Goal: Information Seeking & Learning: Learn about a topic

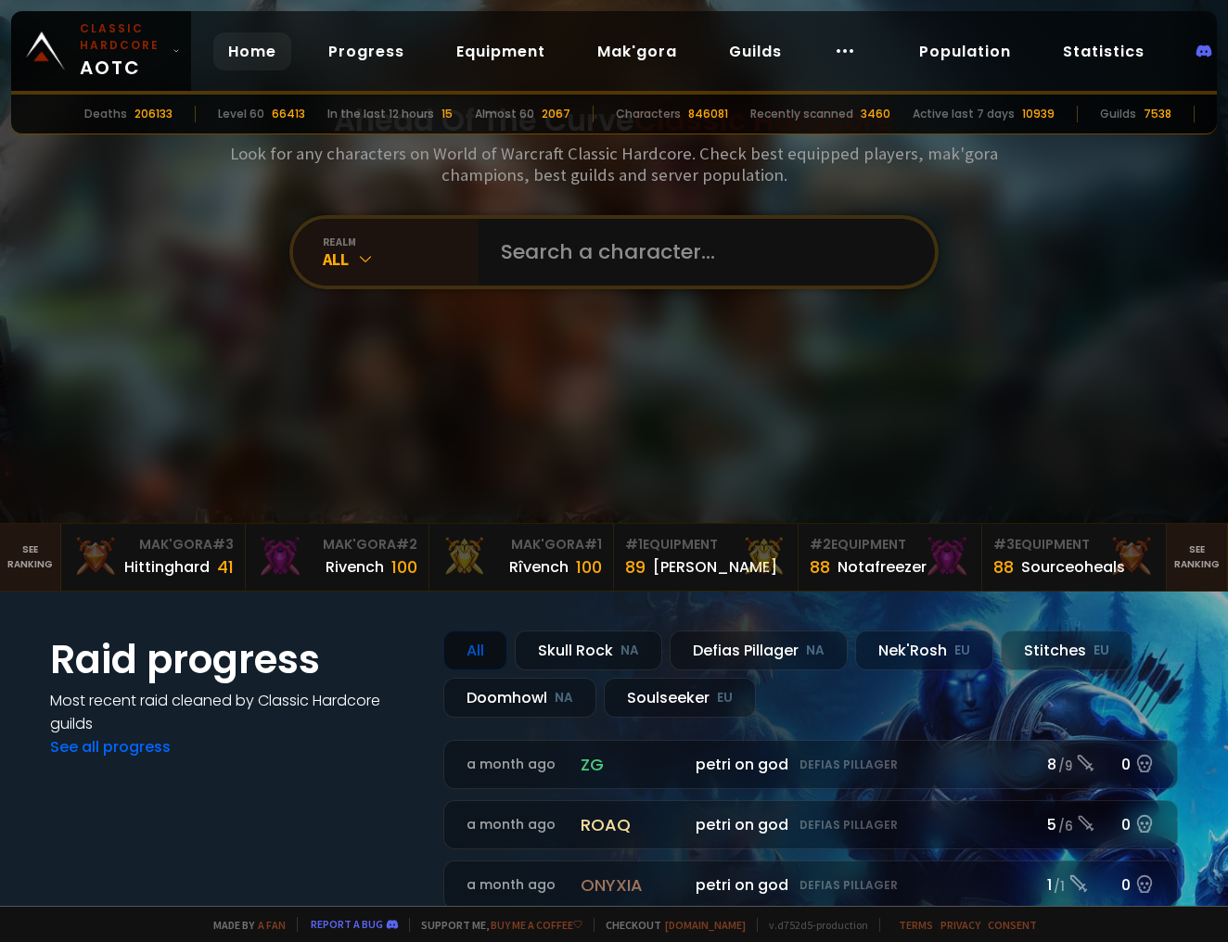
scroll to position [474, 0]
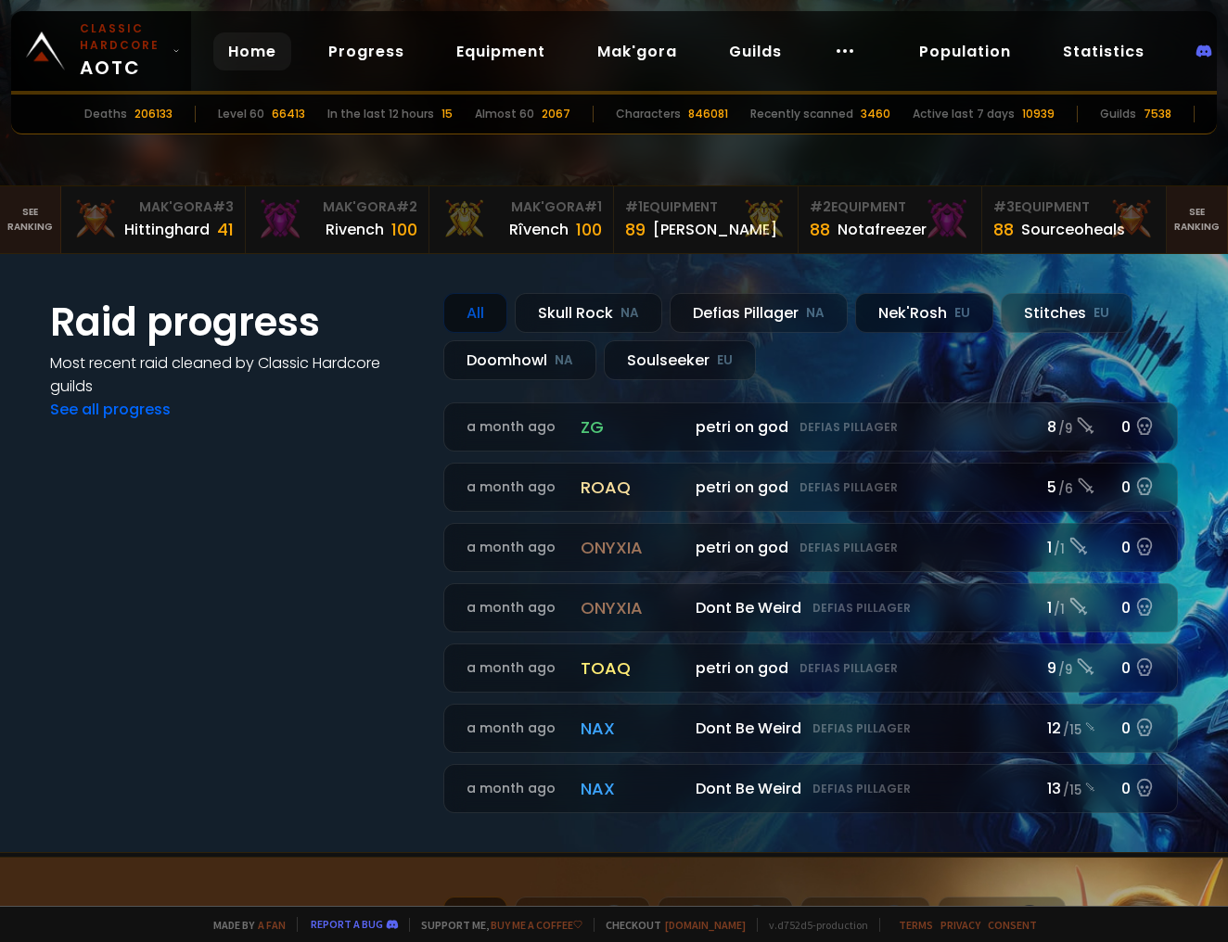
click at [909, 319] on div "Nek'Rosh EU" at bounding box center [924, 313] width 138 height 40
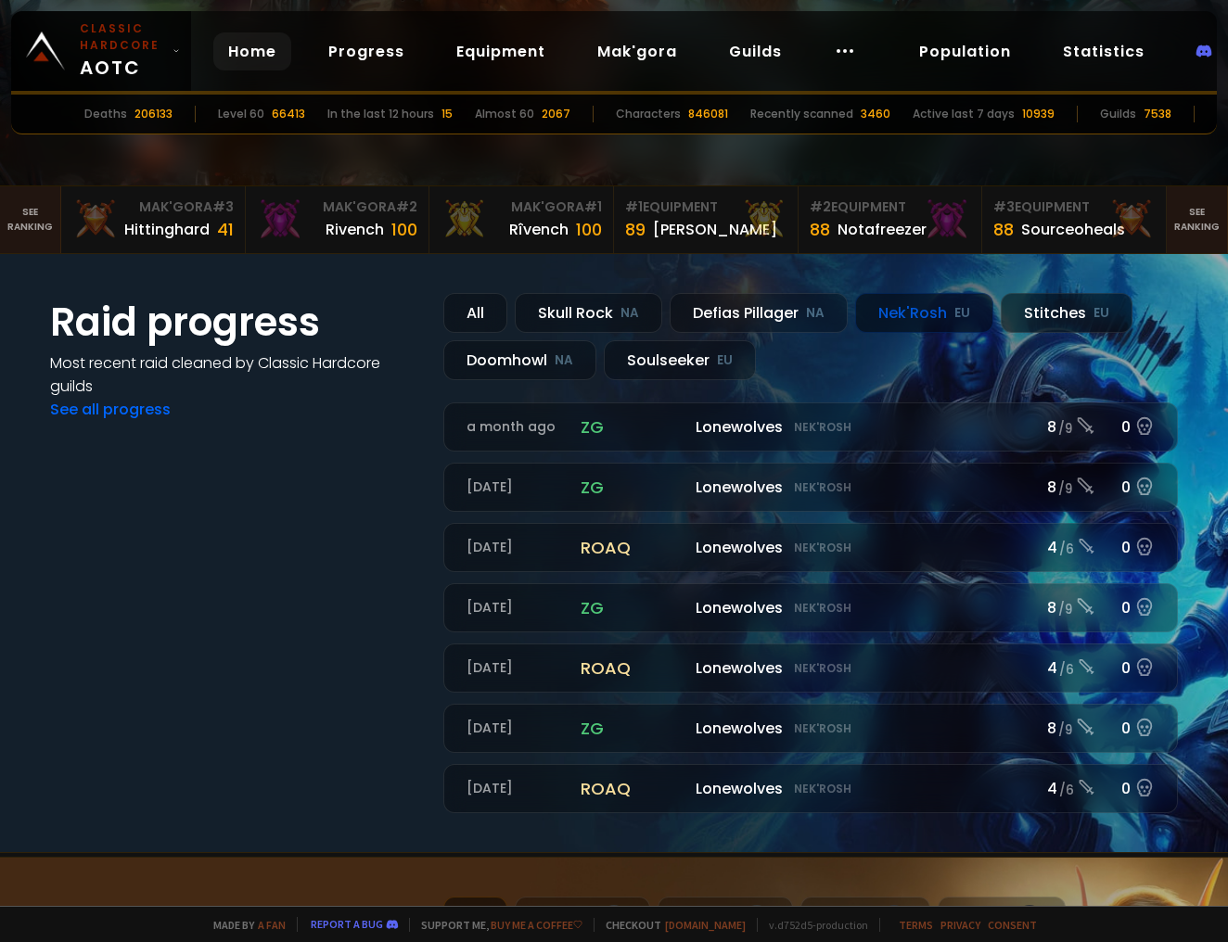
click at [1027, 314] on div "Stitches EU" at bounding box center [1067, 313] width 132 height 40
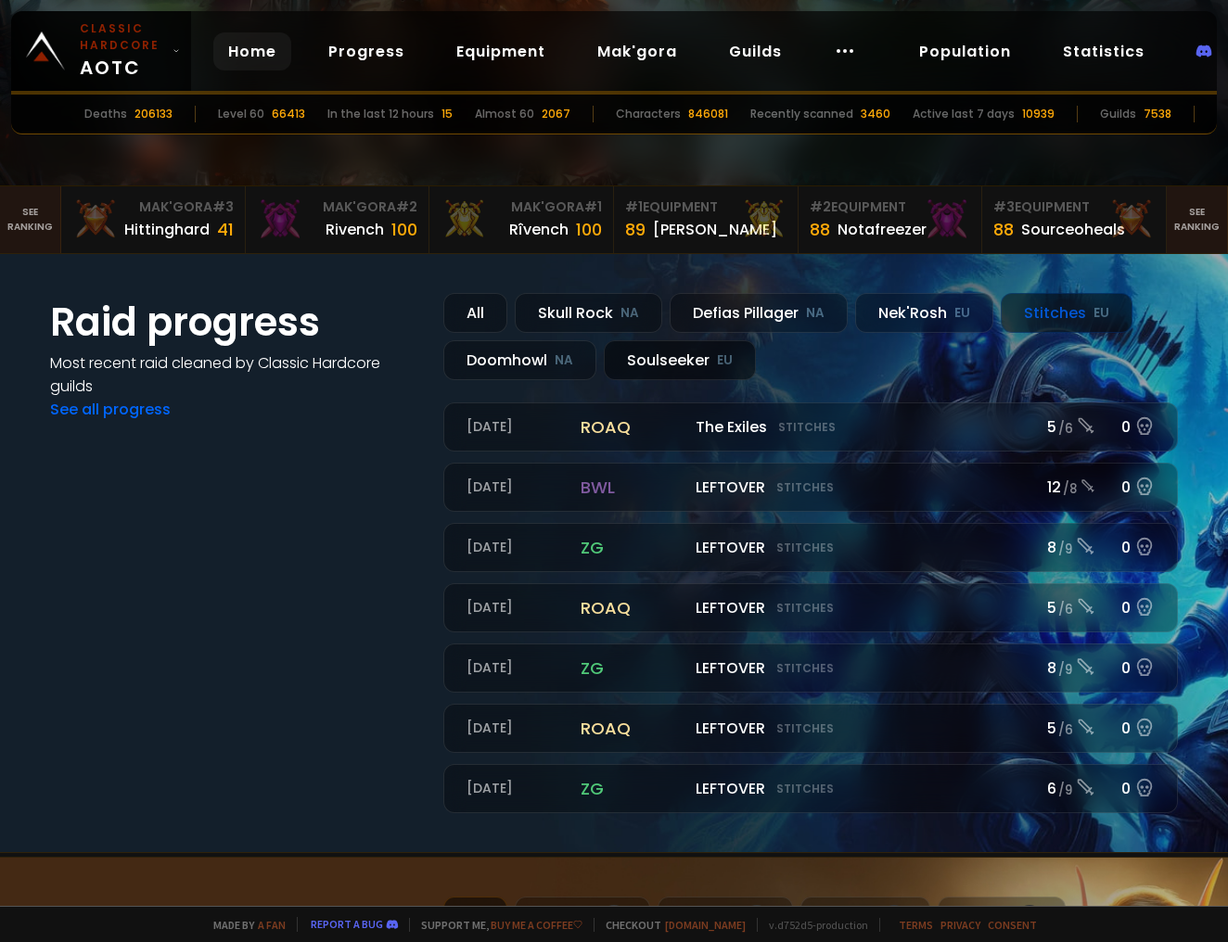
click at [700, 362] on div "Soulseeker EU" at bounding box center [680, 360] width 152 height 40
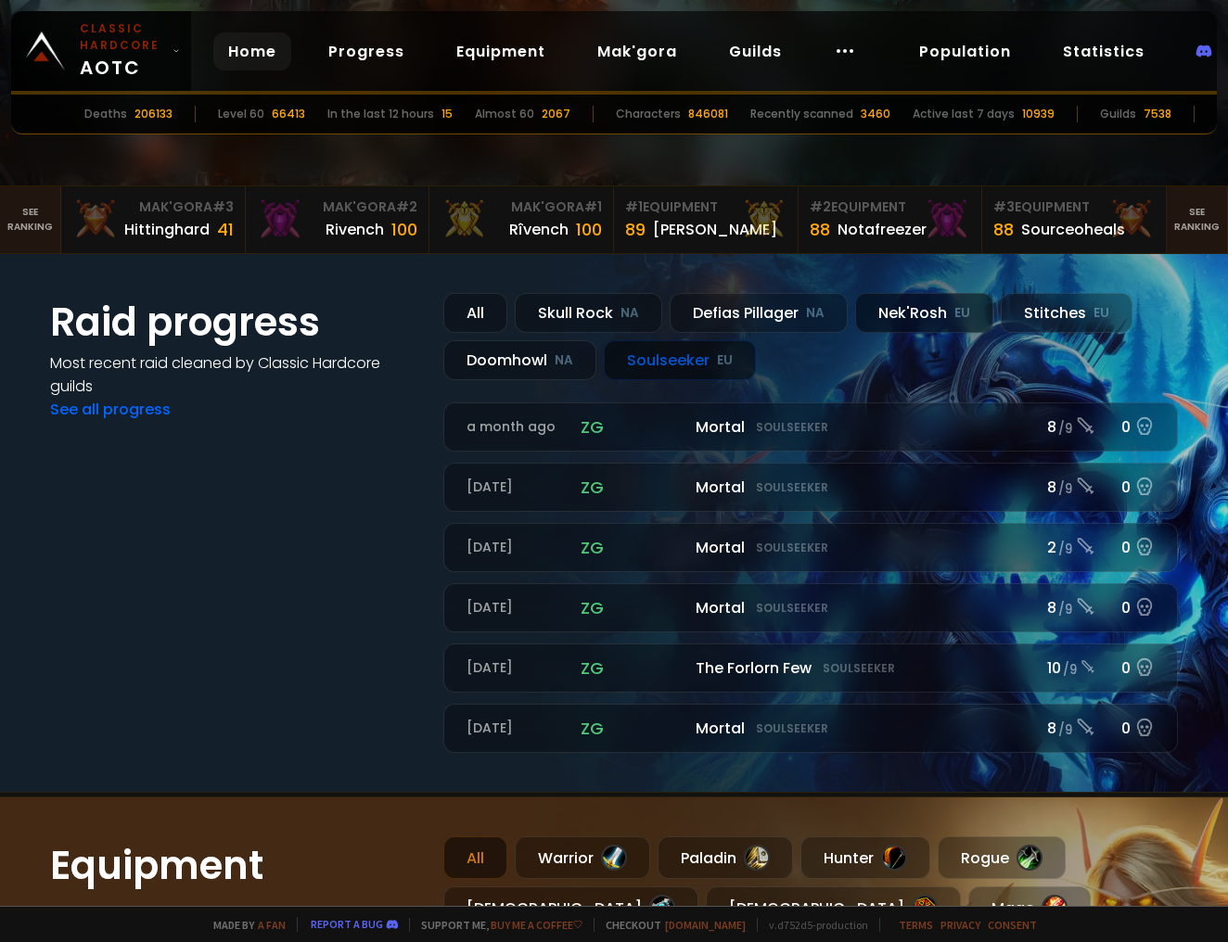
click at [928, 321] on div "Nek'Rosh EU" at bounding box center [924, 313] width 138 height 40
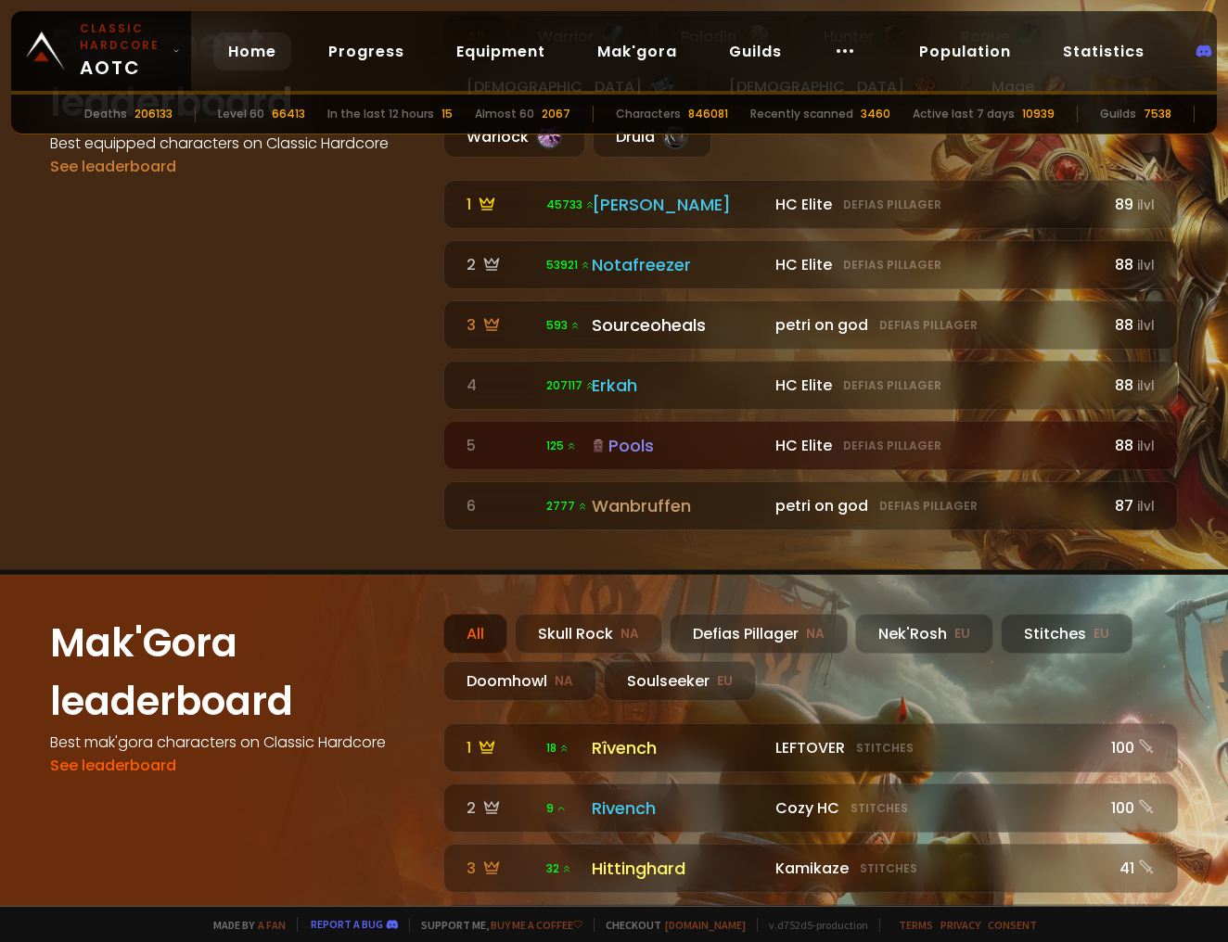
scroll to position [1518, 0]
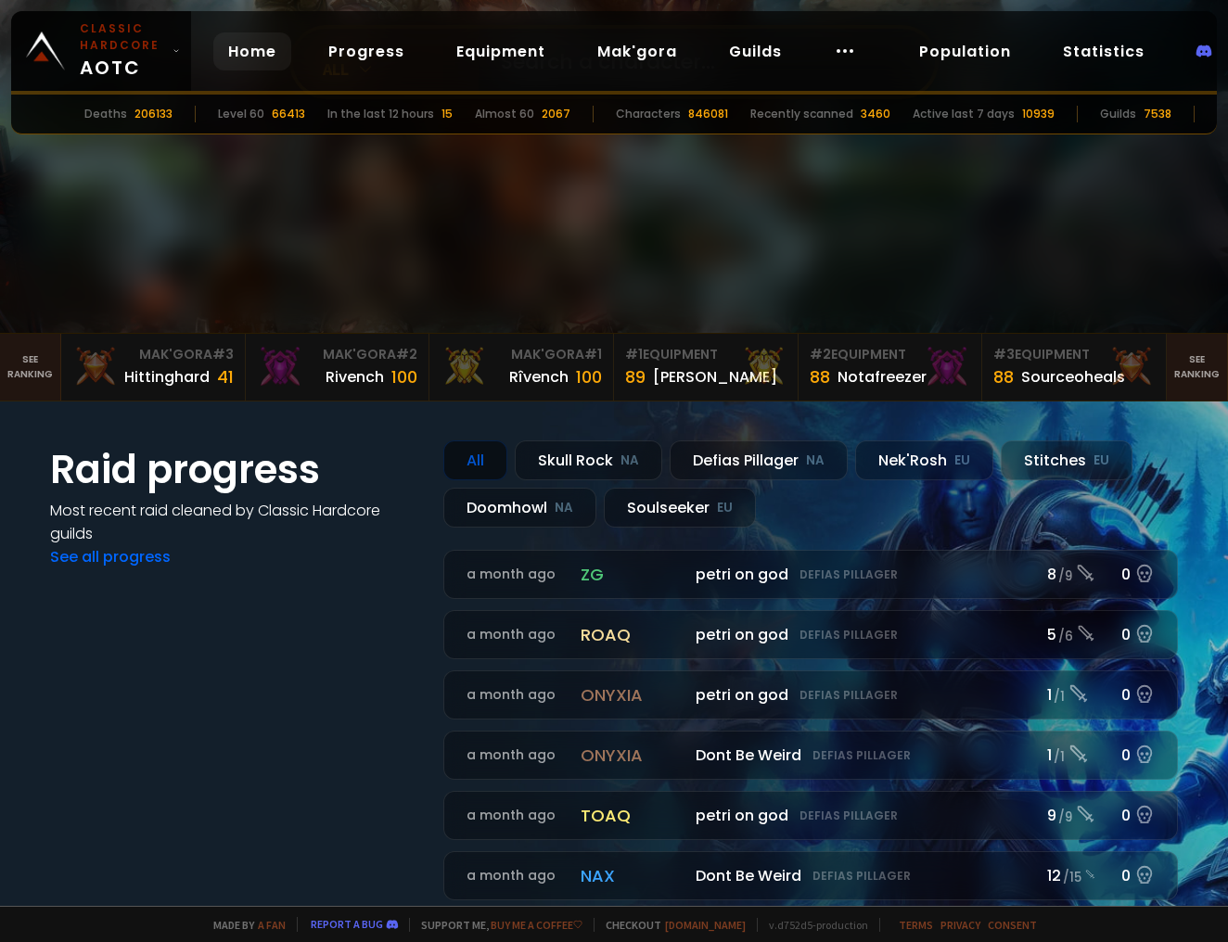
scroll to position [536, 0]
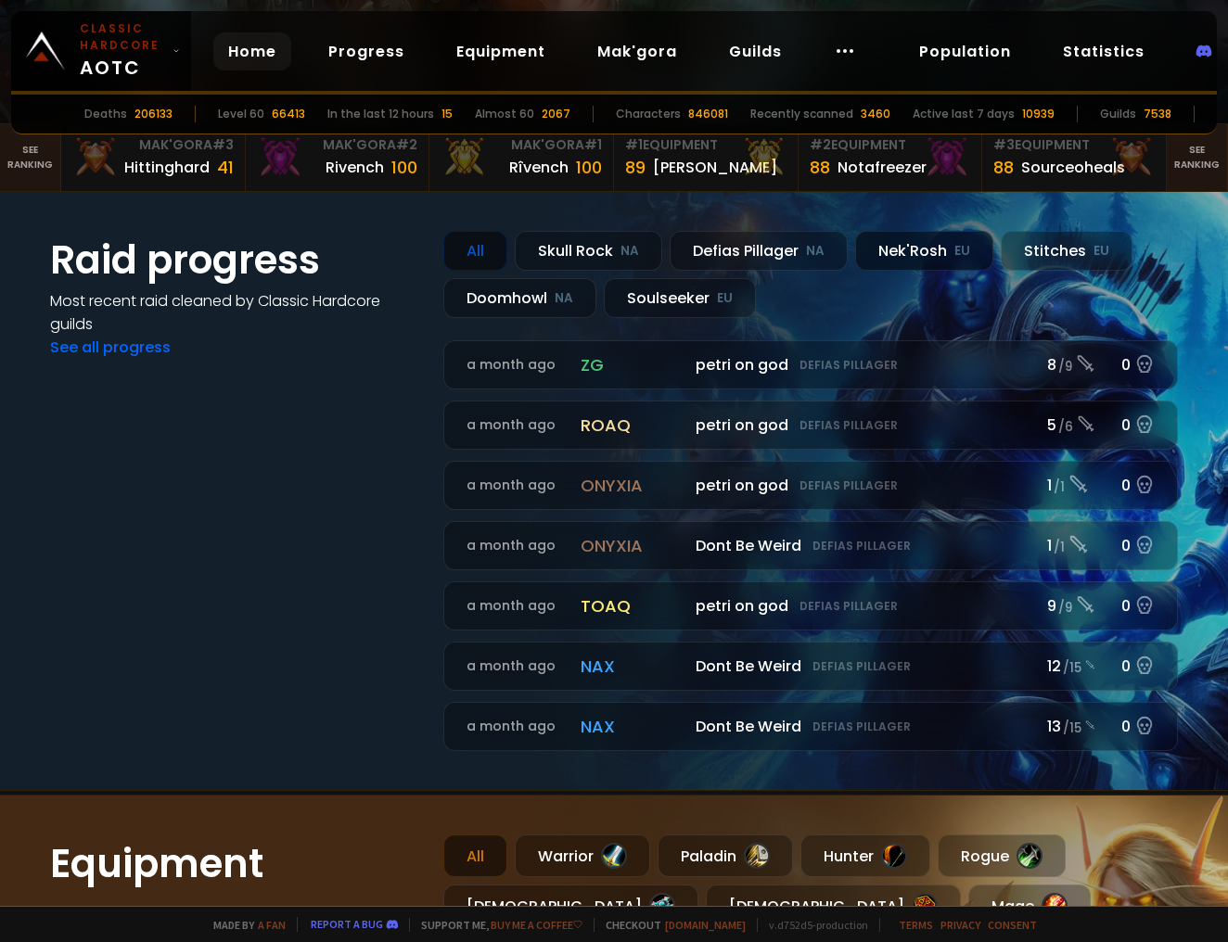
click at [908, 256] on div "Nek'Rosh EU" at bounding box center [924, 251] width 138 height 40
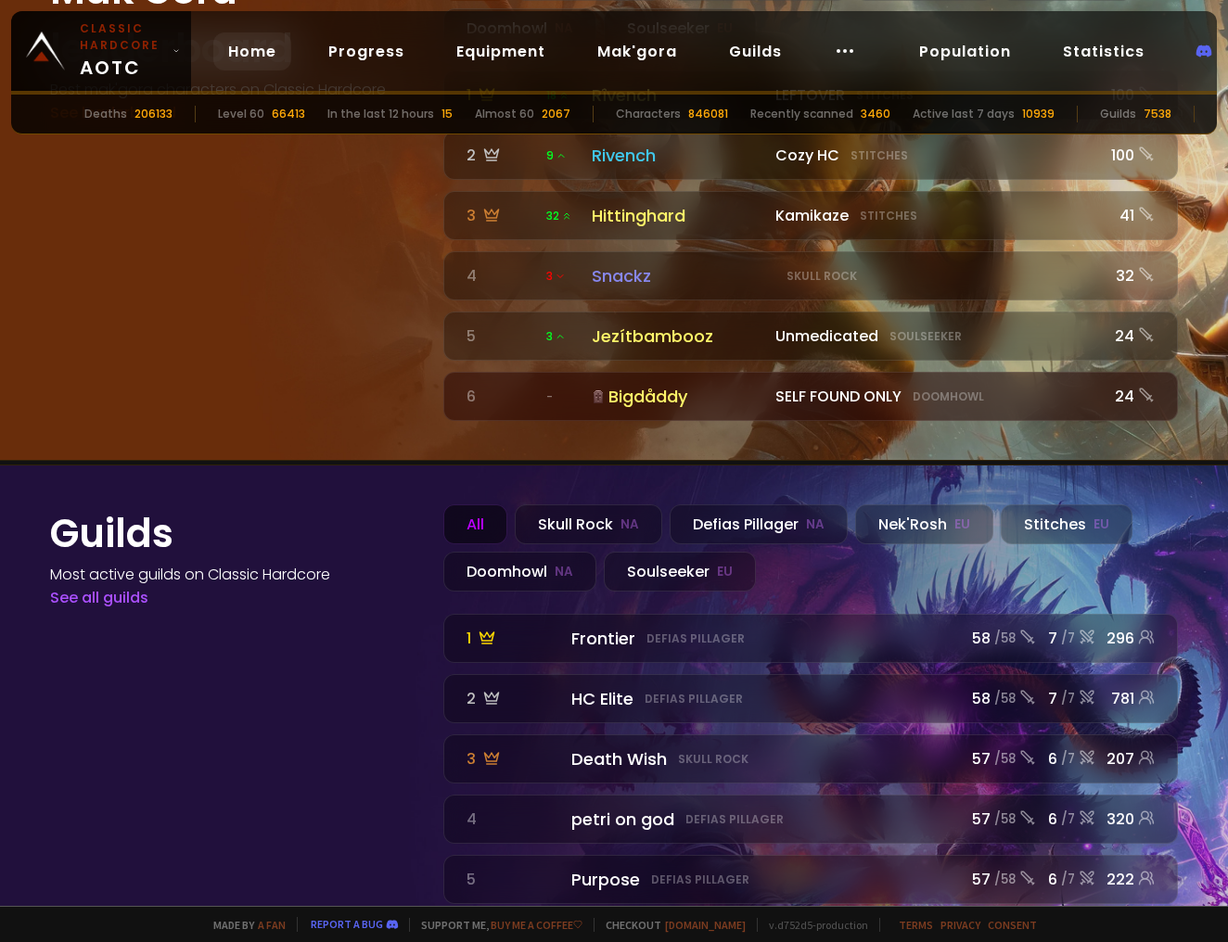
scroll to position [2027, 0]
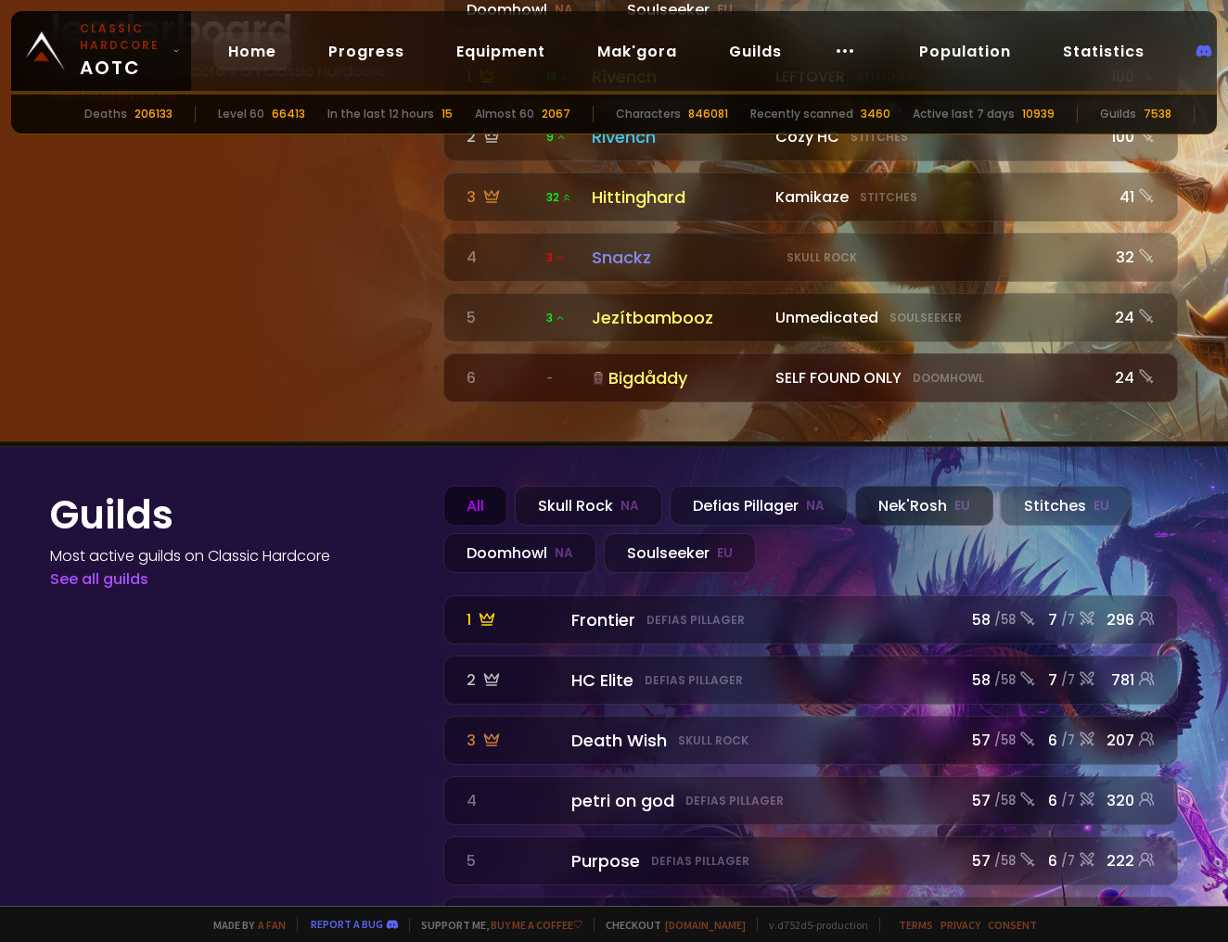
click at [887, 486] on div "Nek'Rosh EU" at bounding box center [924, 506] width 138 height 40
click at [1028, 486] on div "Stitches EU" at bounding box center [1067, 506] width 132 height 40
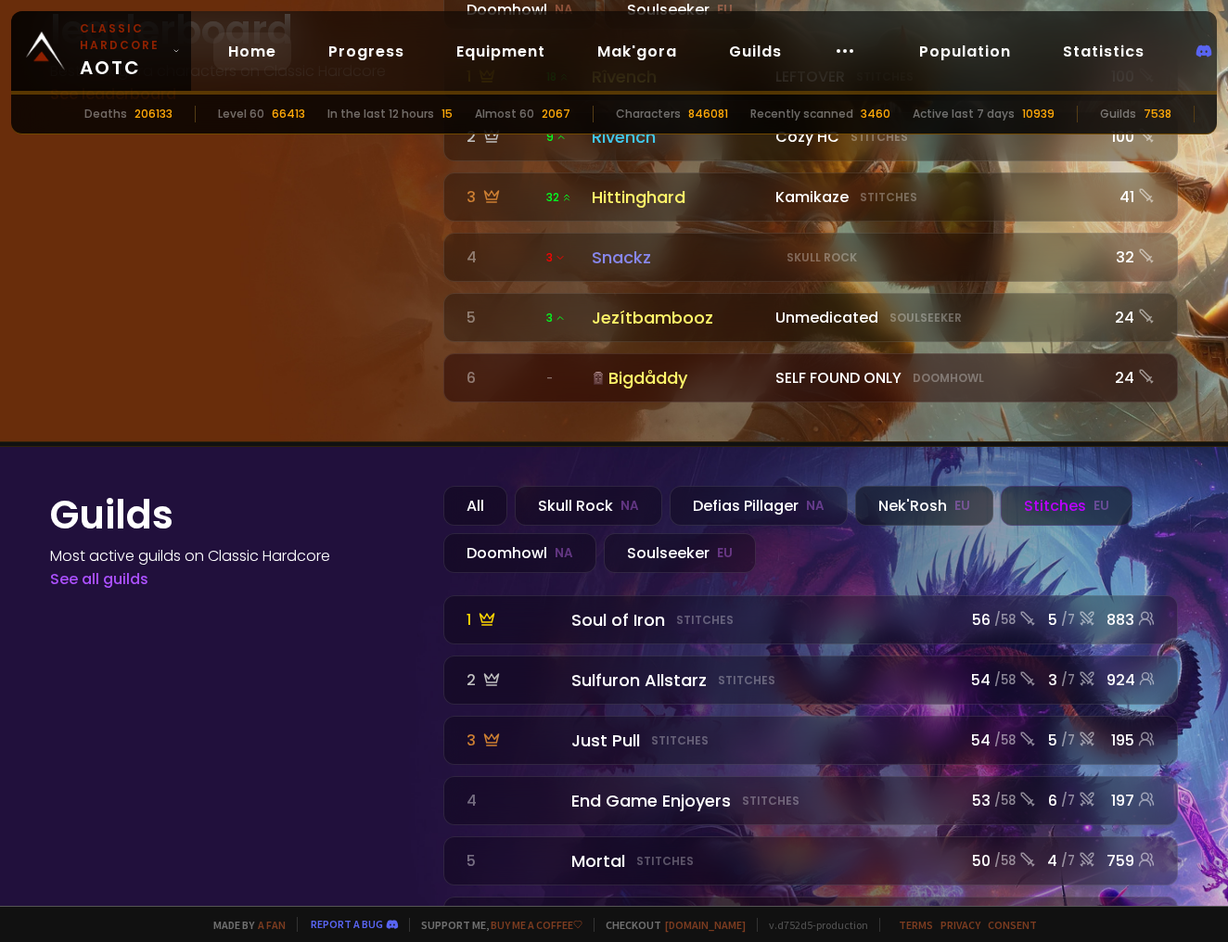
click at [905, 486] on div "Nek'Rosh EU" at bounding box center [924, 506] width 138 height 40
click at [1035, 486] on div "Stitches EU" at bounding box center [1067, 506] width 132 height 40
click at [691, 533] on div "Soulseeker EU" at bounding box center [680, 553] width 152 height 40
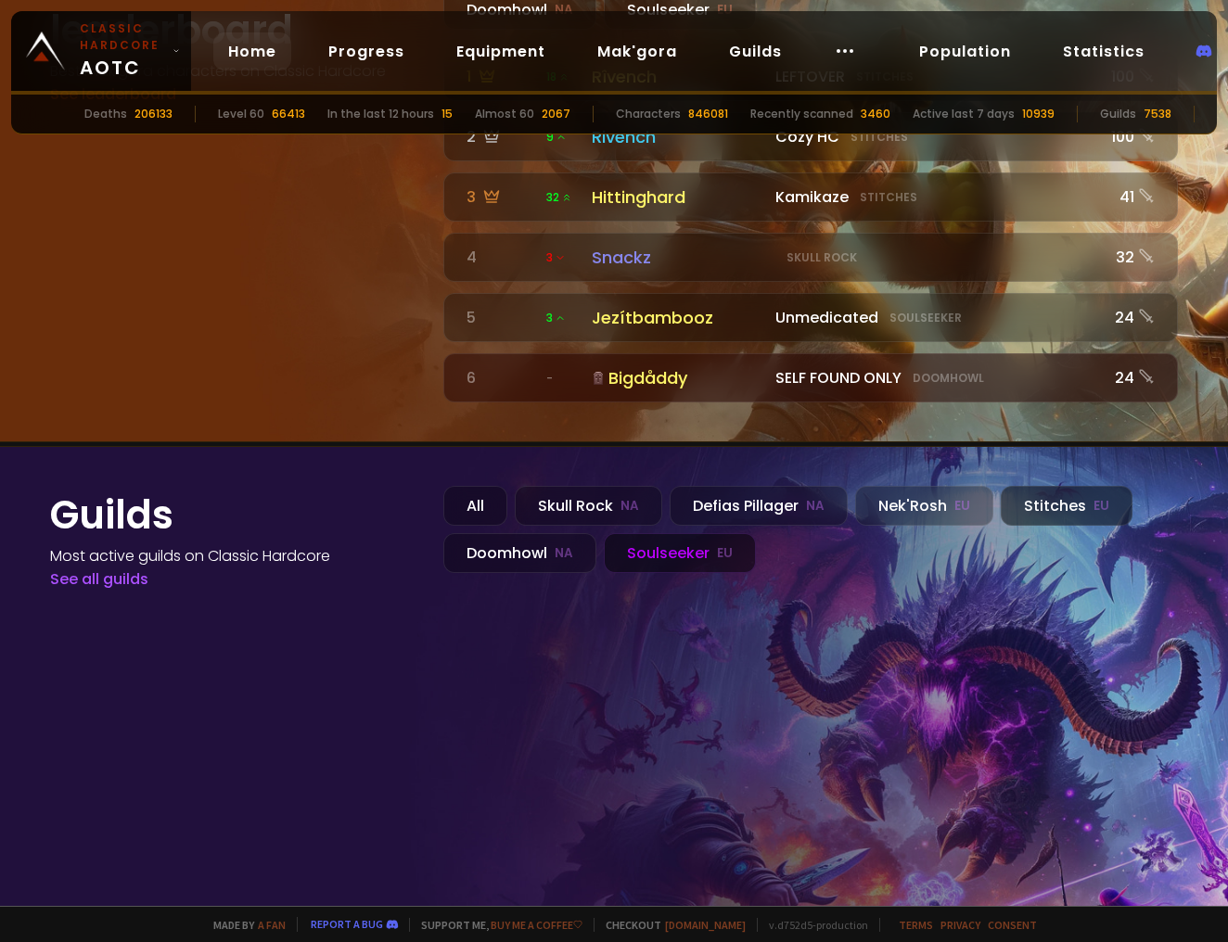
click at [1047, 486] on div "Stitches EU" at bounding box center [1067, 506] width 132 height 40
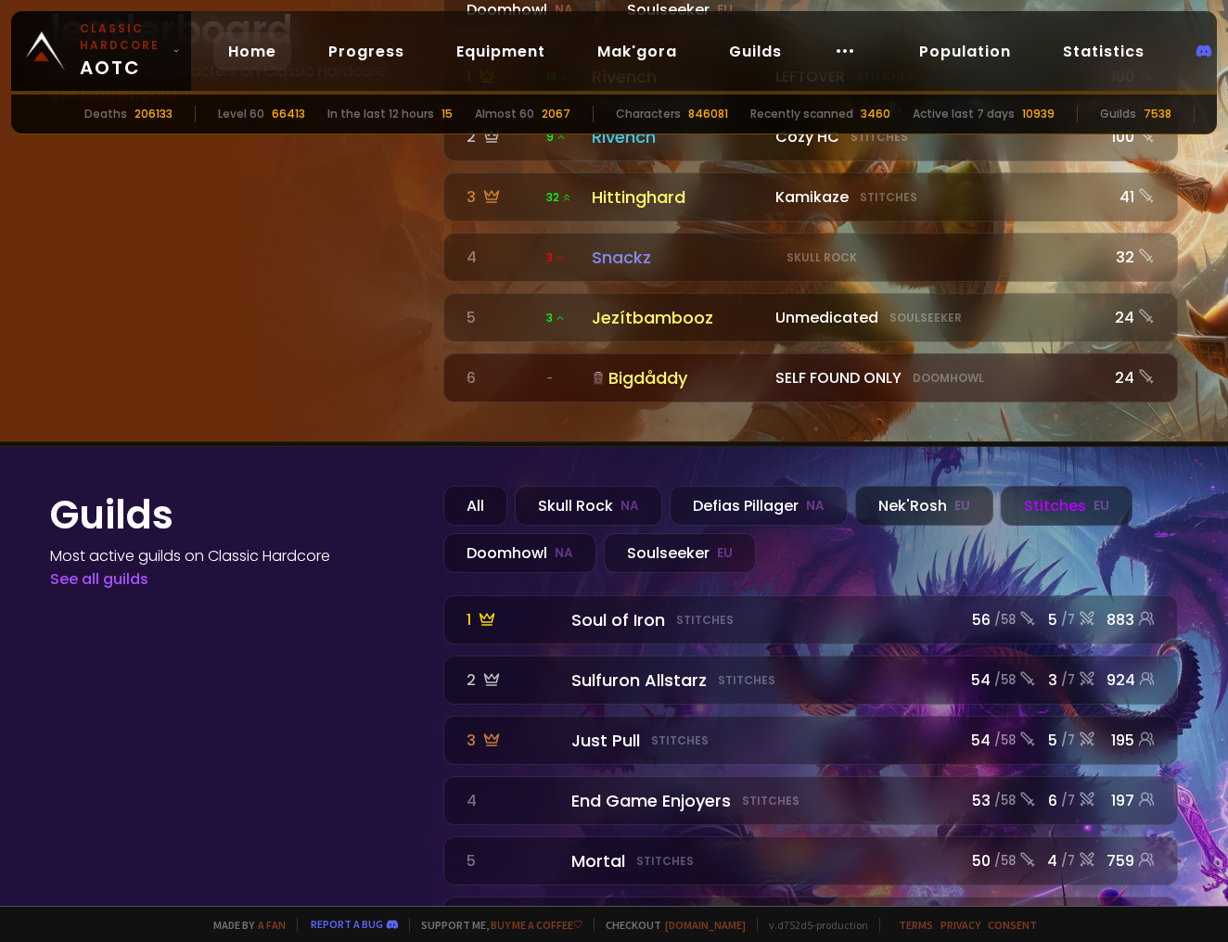
click at [881, 486] on div "Nek'Rosh EU" at bounding box center [924, 506] width 138 height 40
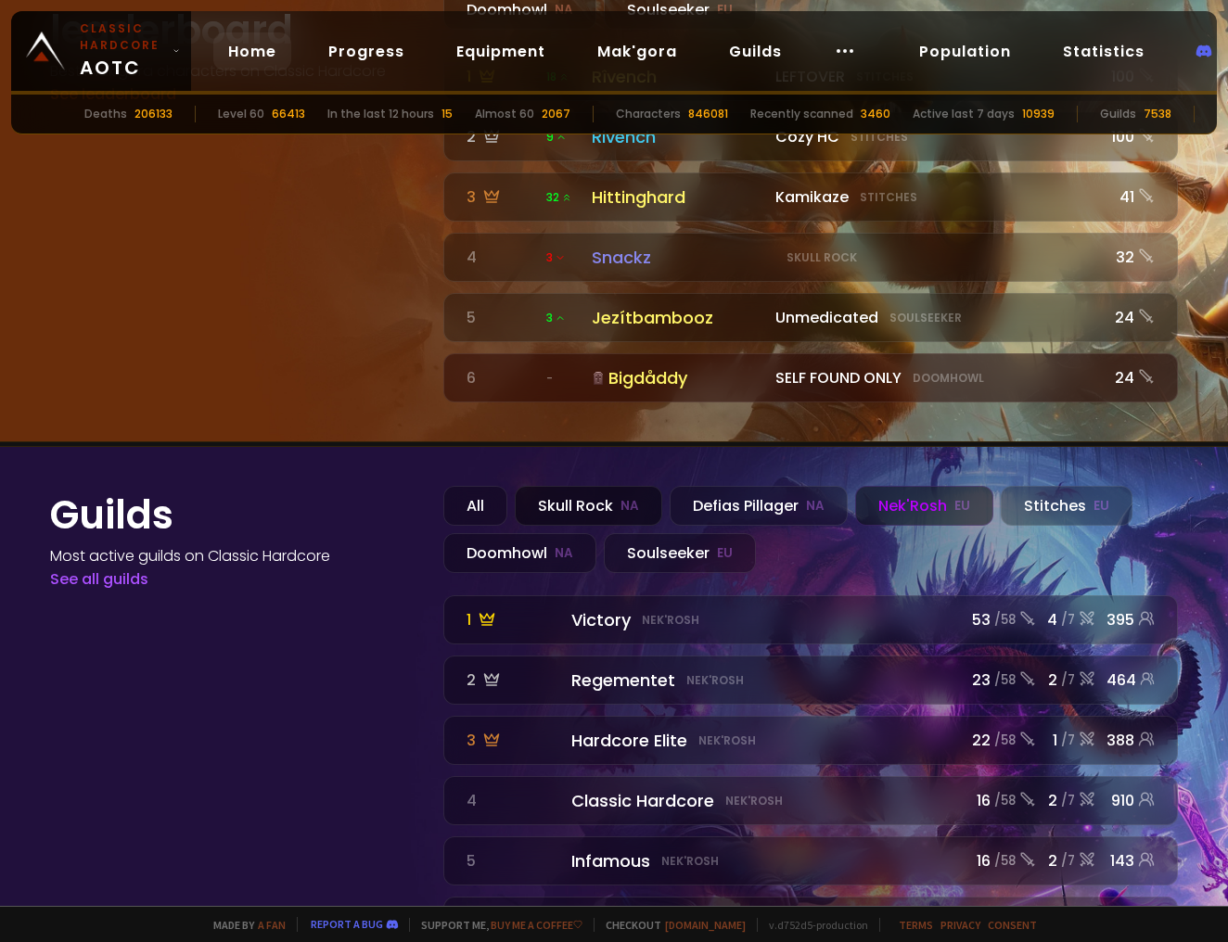
click at [572, 486] on div "Skull Rock NA" at bounding box center [588, 506] width 147 height 40
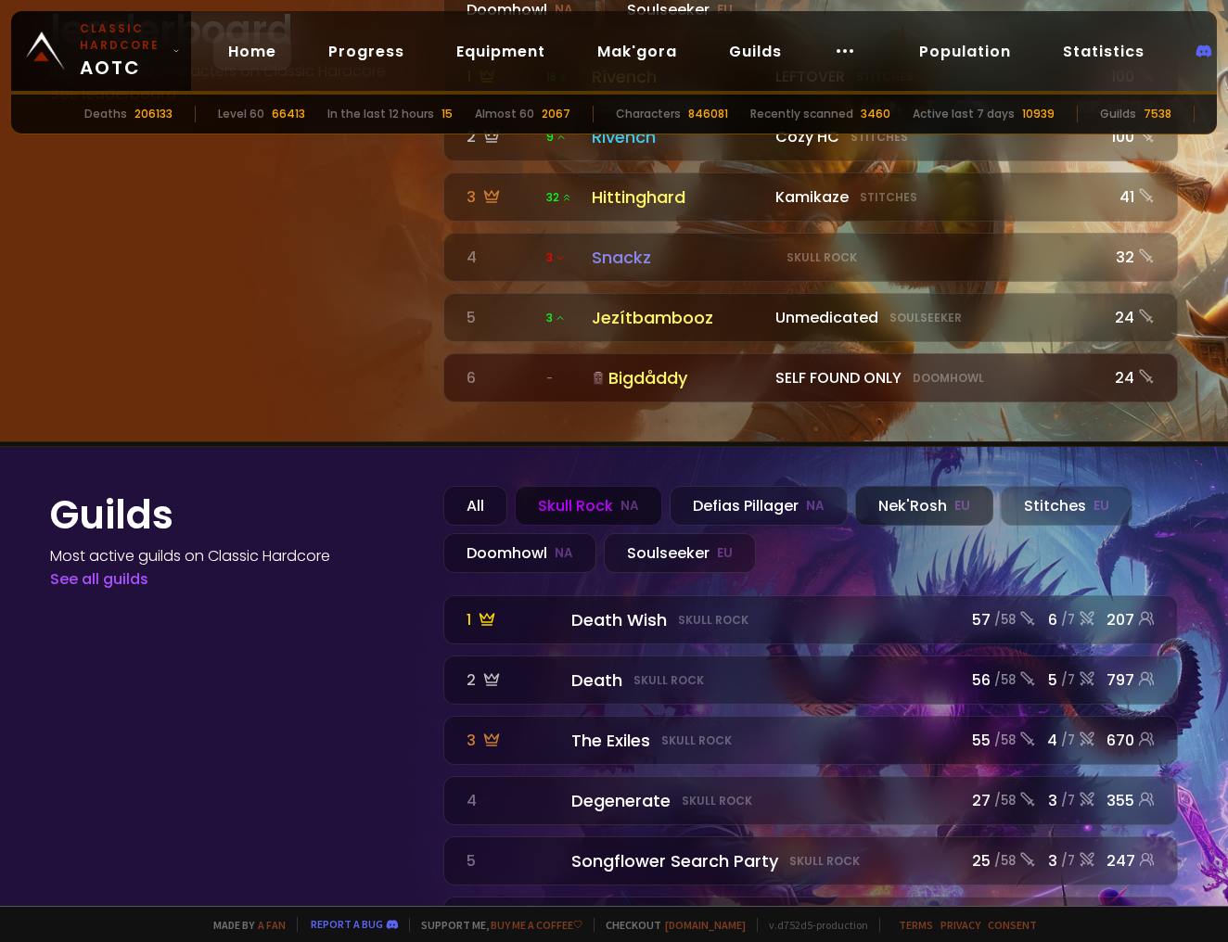
click at [900, 486] on div "Nek'Rosh EU" at bounding box center [924, 506] width 138 height 40
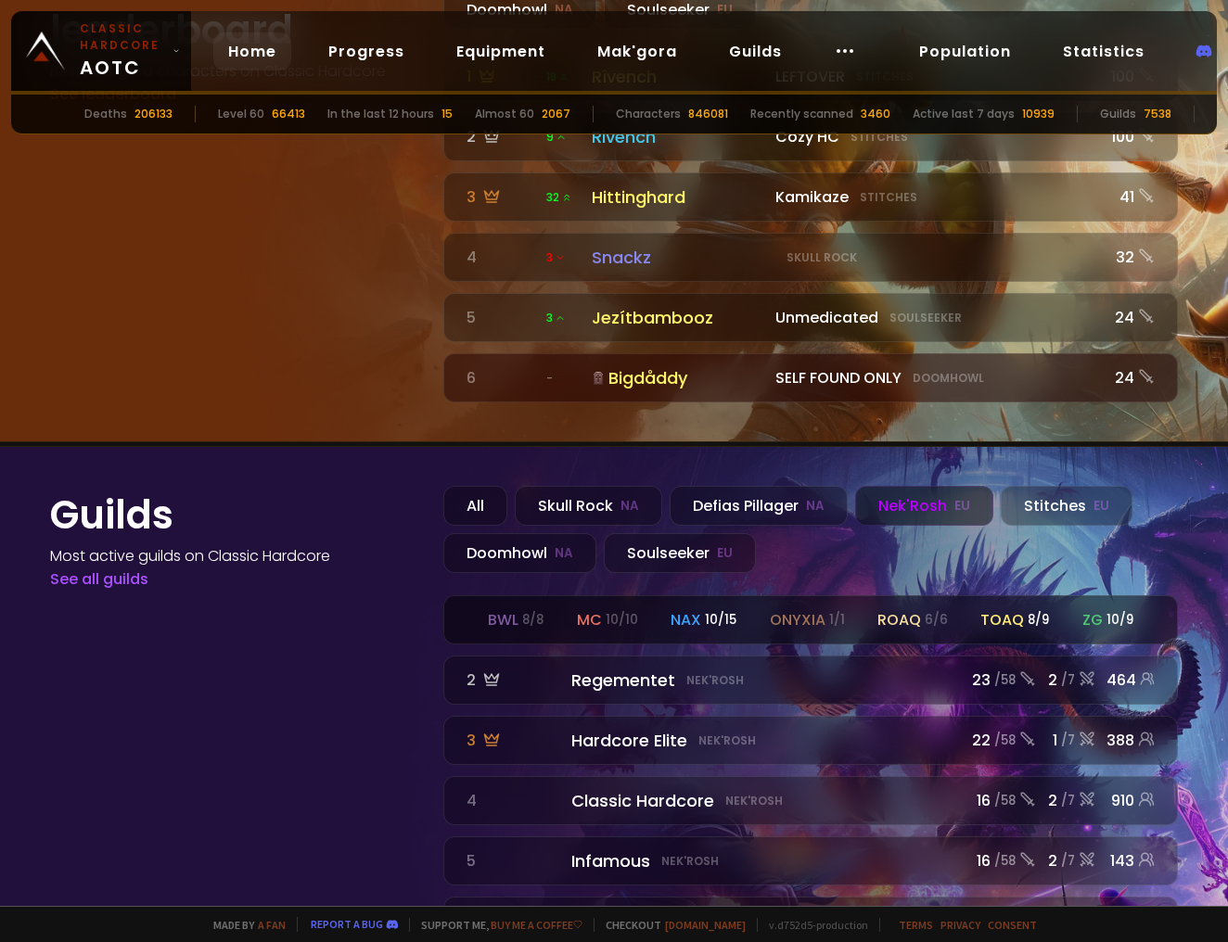
click at [582, 608] on div "mc 10 / 10" at bounding box center [607, 619] width 61 height 23
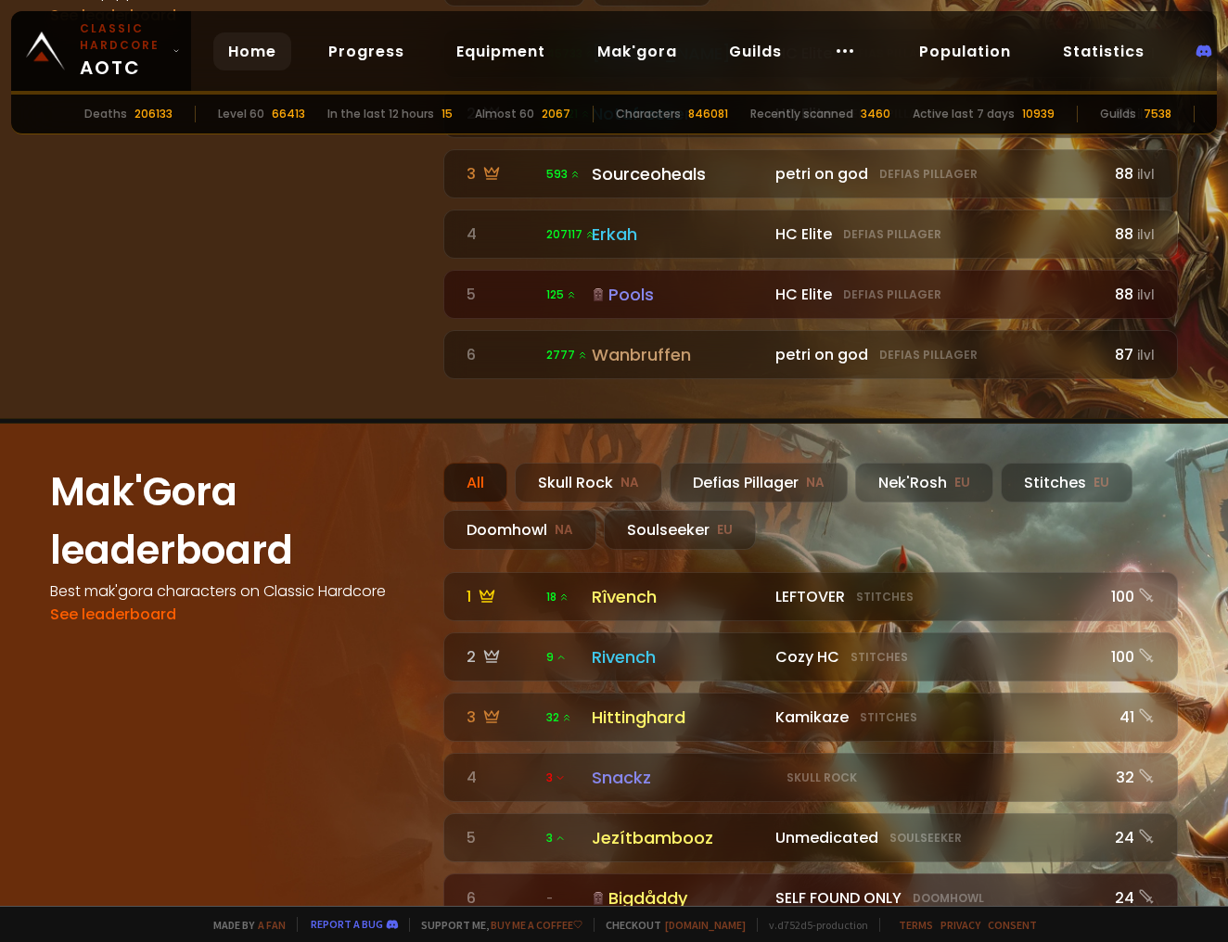
scroll to position [2027, 0]
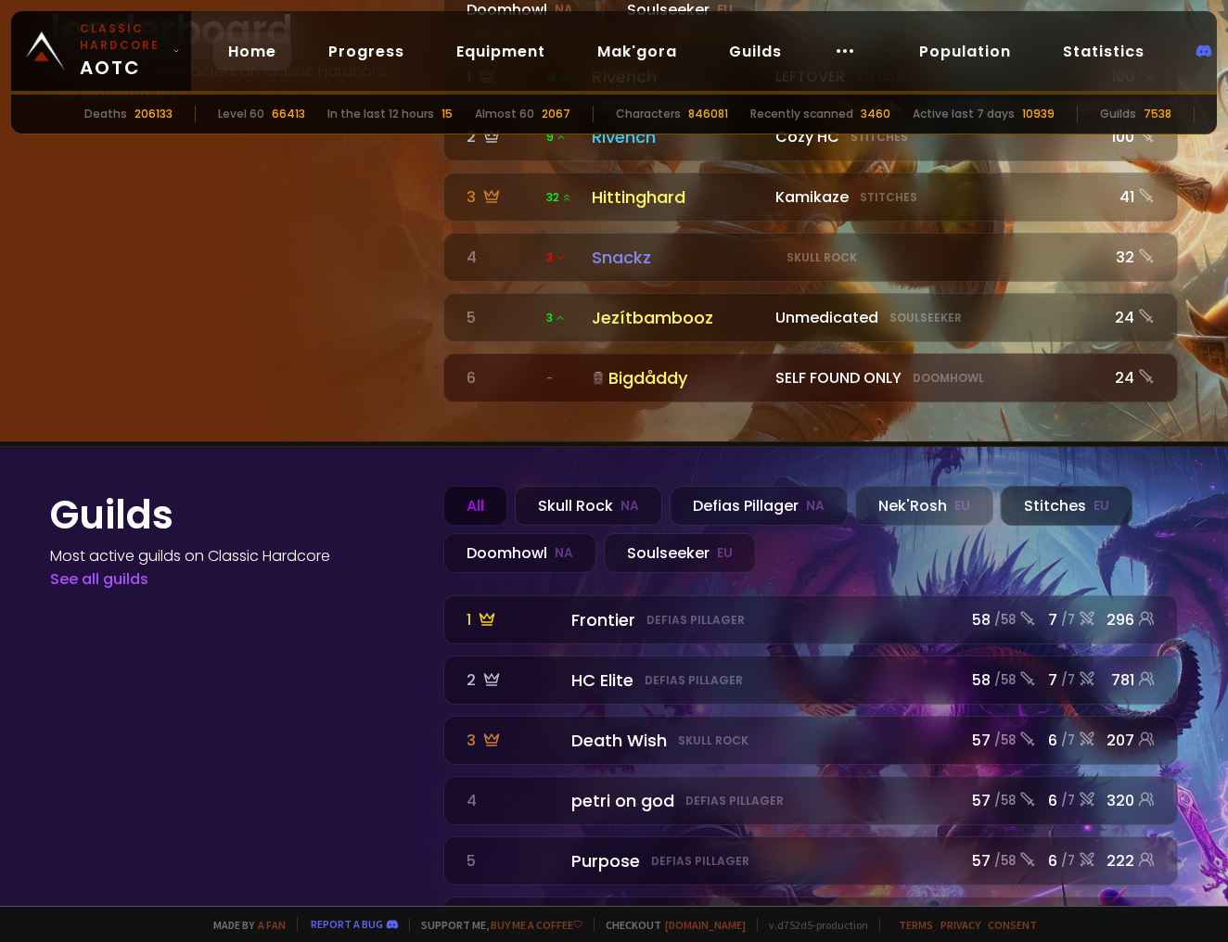
click at [1032, 486] on div "Stitches EU" at bounding box center [1067, 506] width 132 height 40
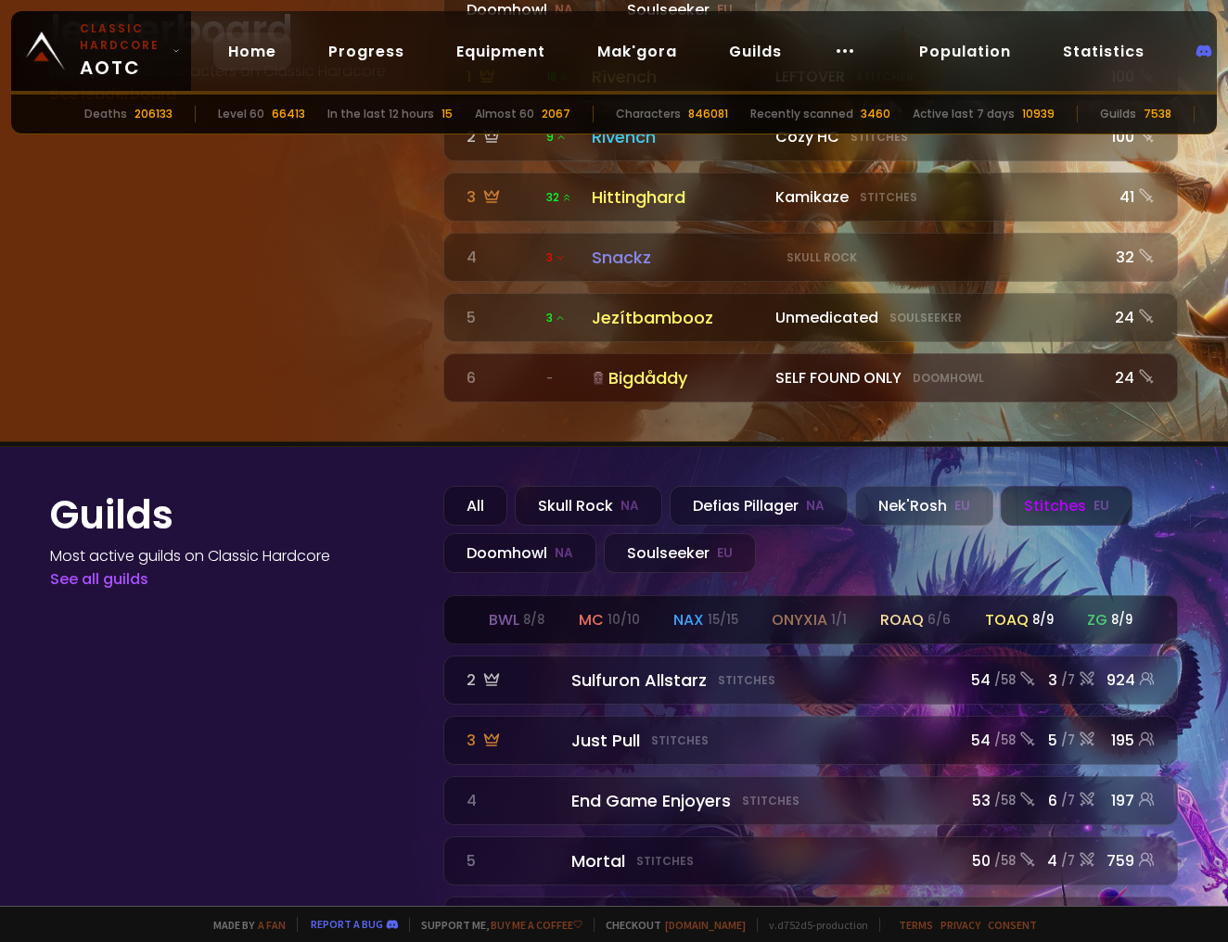
click at [645, 596] on div "bwl 8 / 8 mc 10 / 10 nax 15 / 15 onyxia 1 / 1 roaq 6 / 6 toaq 8 / 9 zg 8 / 9" at bounding box center [810, 619] width 733 height 47
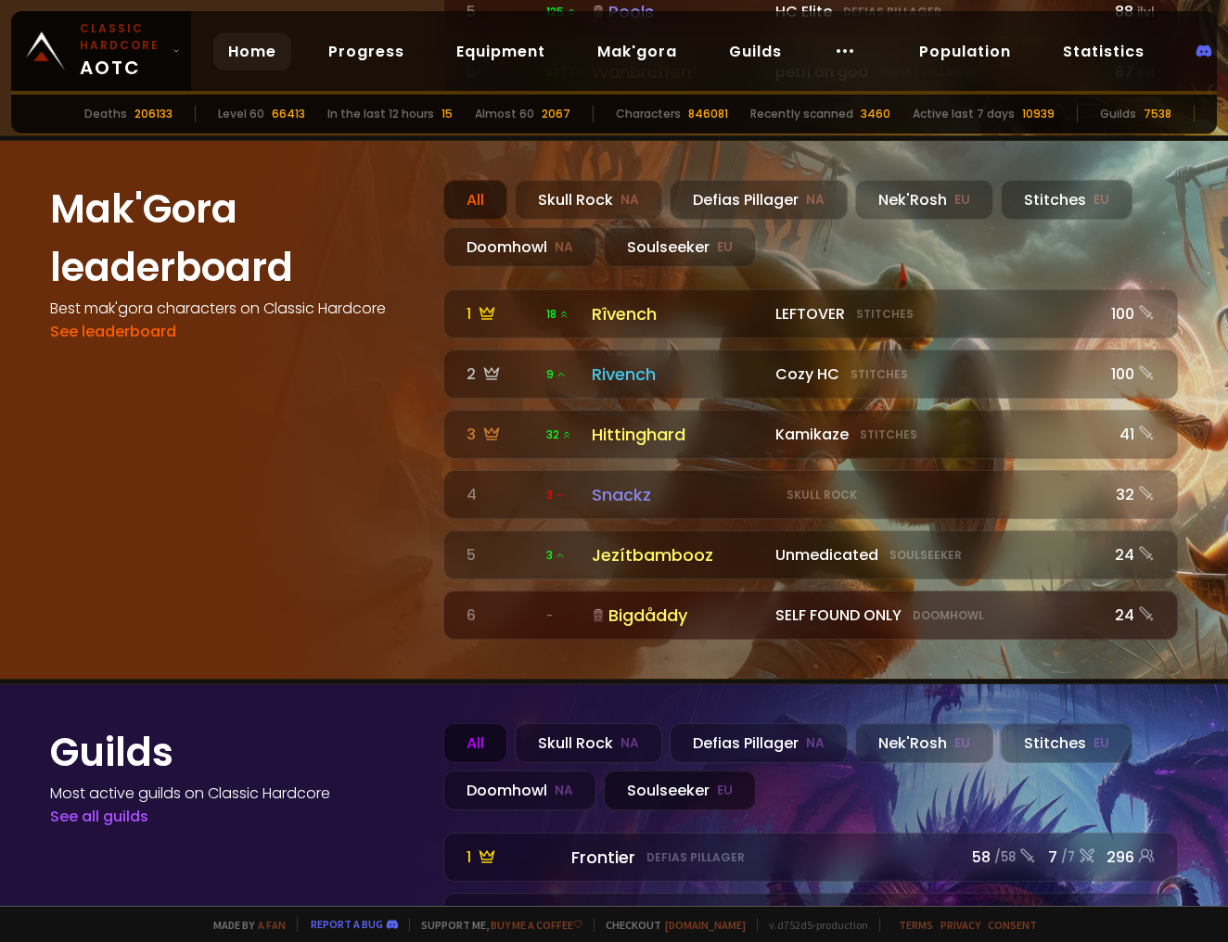
scroll to position [2027, 0]
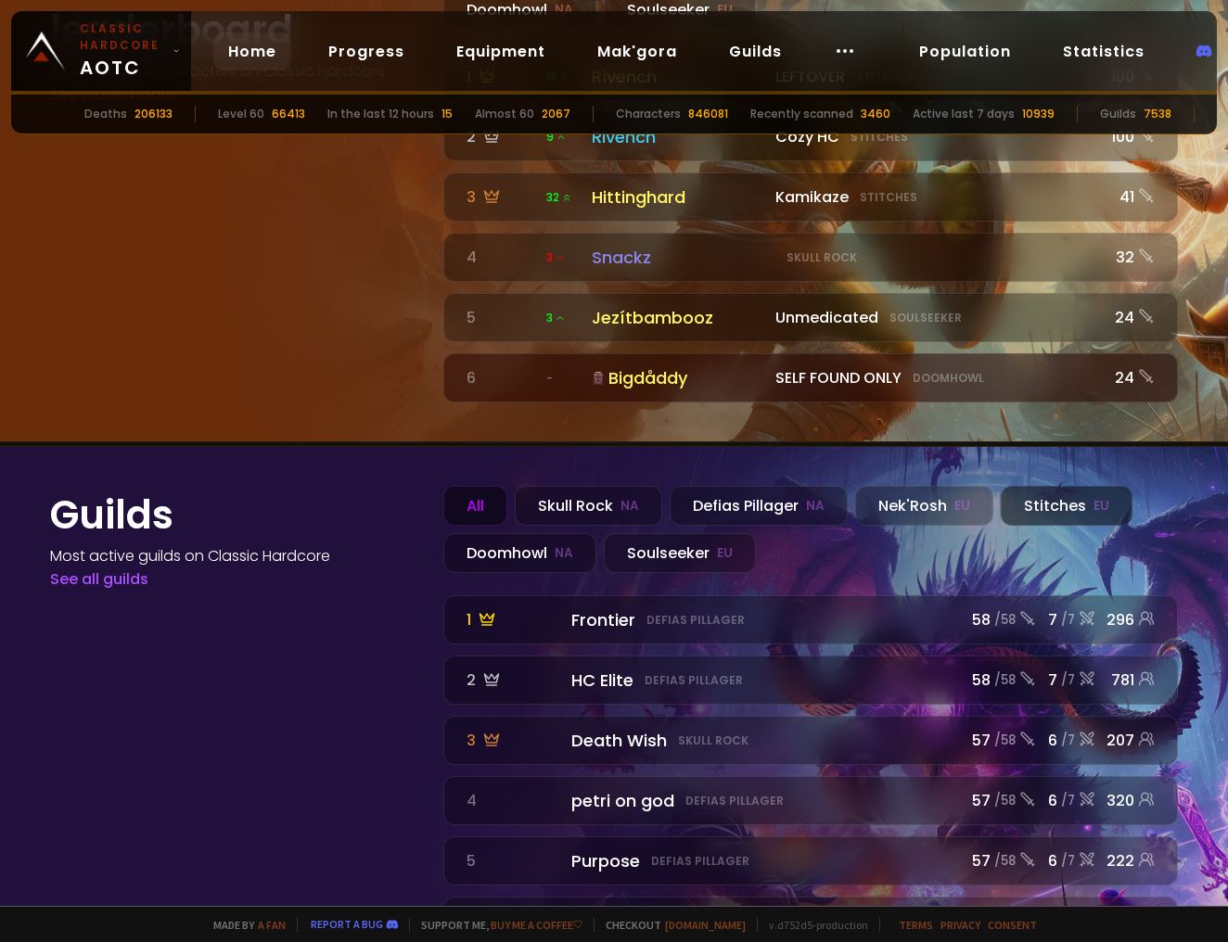
click at [1028, 486] on div "Stitches EU" at bounding box center [1067, 506] width 132 height 40
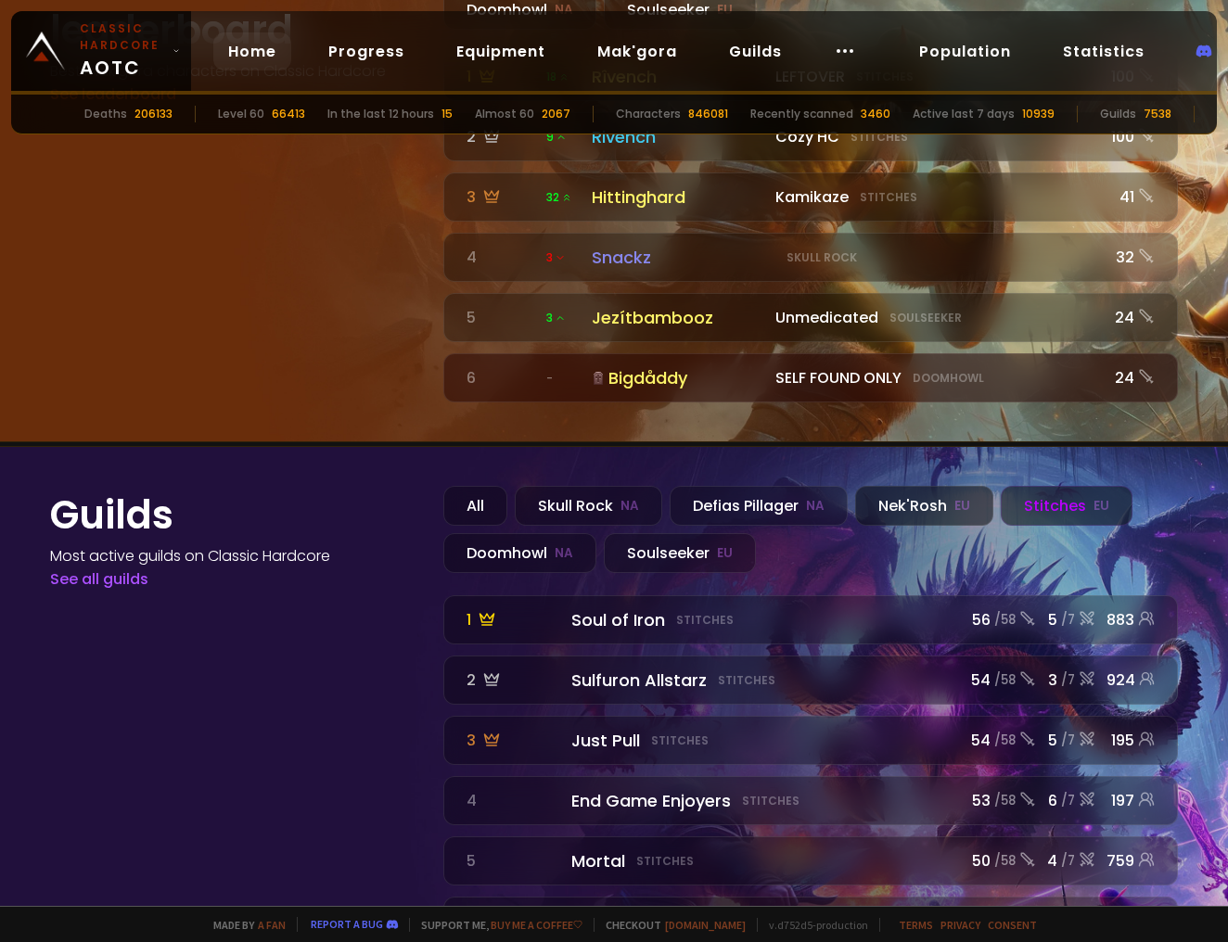
click at [916, 486] on div "Nek'Rosh EU" at bounding box center [924, 506] width 138 height 40
